Goal: Check status

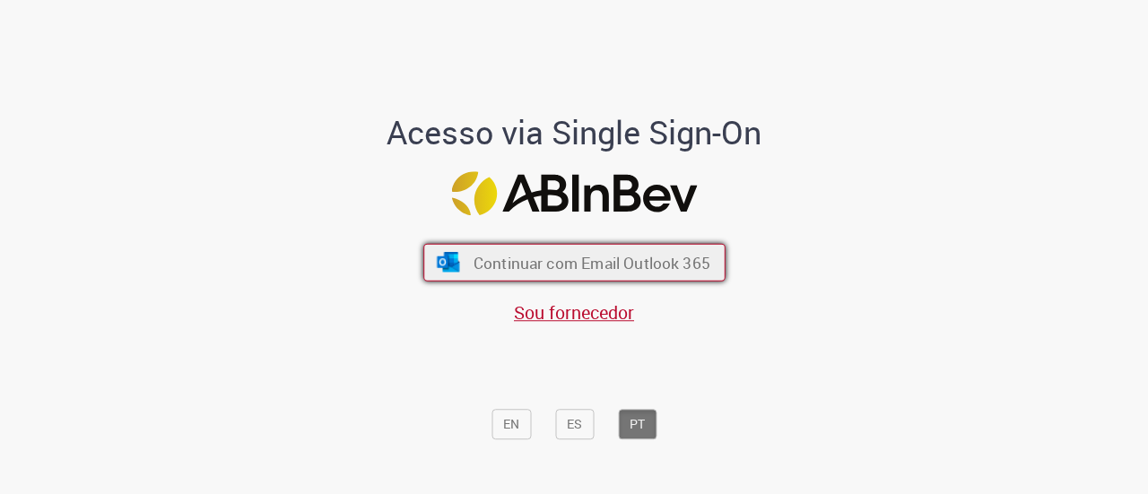
click at [615, 264] on span "Continuar com Email Outlook 365" at bounding box center [591, 262] width 237 height 21
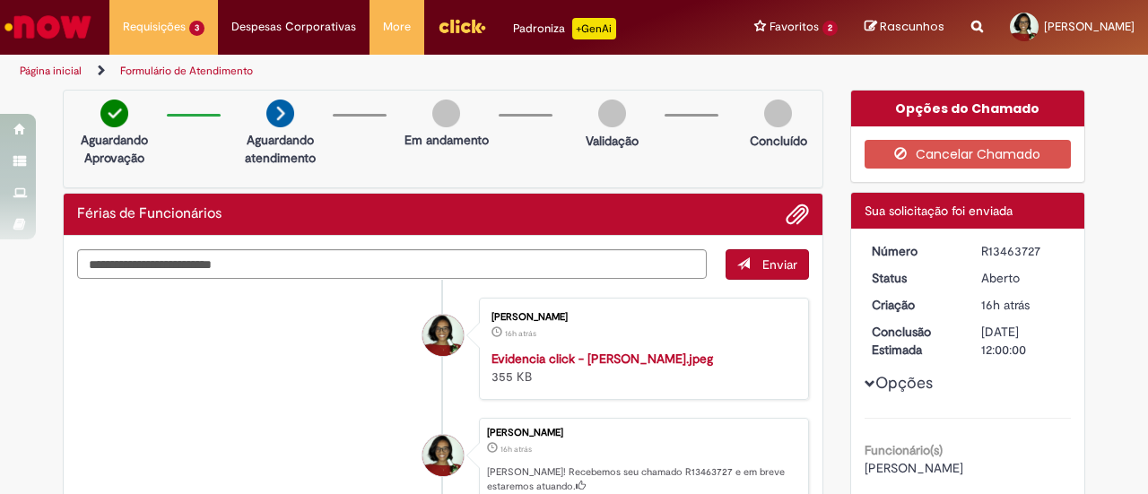
click at [659, 317] on div "[PERSON_NAME]" at bounding box center [640, 317] width 299 height 11
click at [999, 255] on div "R13463727" at bounding box center [1022, 251] width 83 height 18
copy div "R13463727"
